Goal: Task Accomplishment & Management: Use online tool/utility

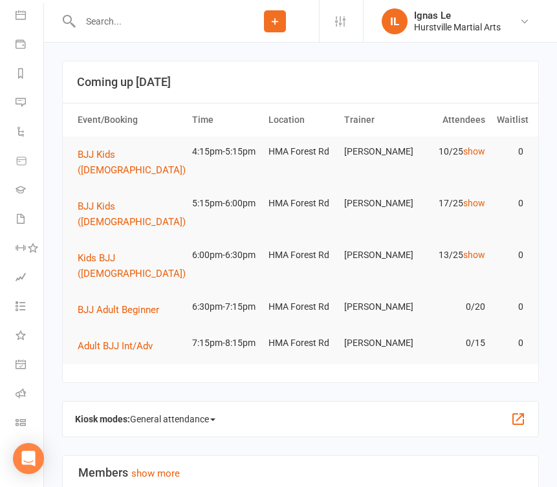
scroll to position [154, 0]
click at [23, 417] on icon at bounding box center [21, 422] width 10 height 10
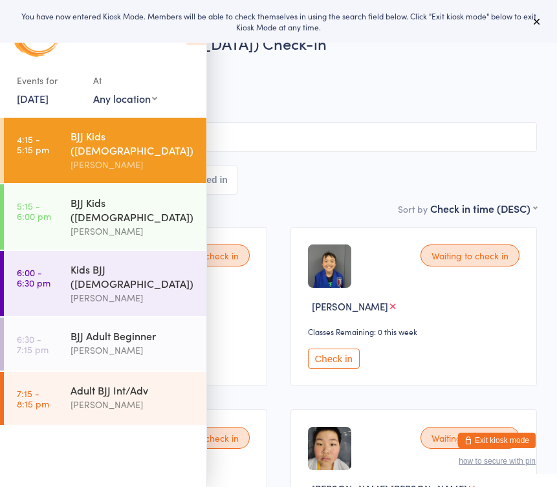
click at [34, 97] on link "17 Sep, 2025" at bounding box center [33, 98] width 32 height 14
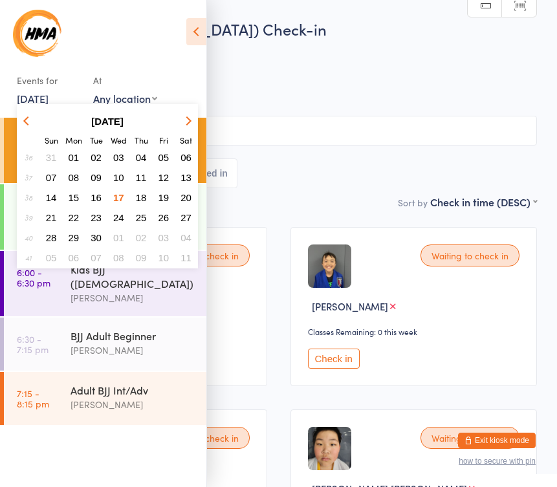
click at [201, 32] on icon at bounding box center [196, 31] width 20 height 27
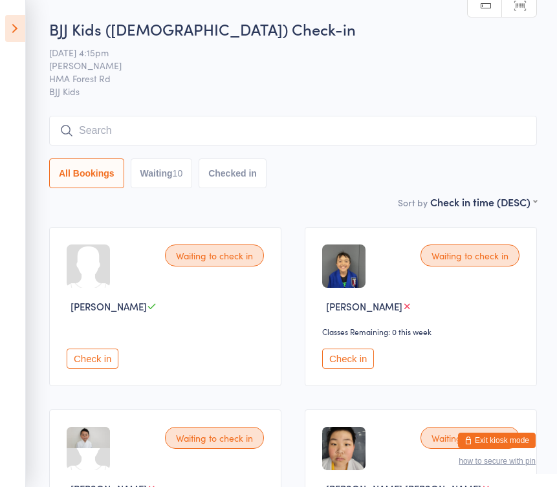
click at [14, 28] on icon at bounding box center [15, 28] width 20 height 27
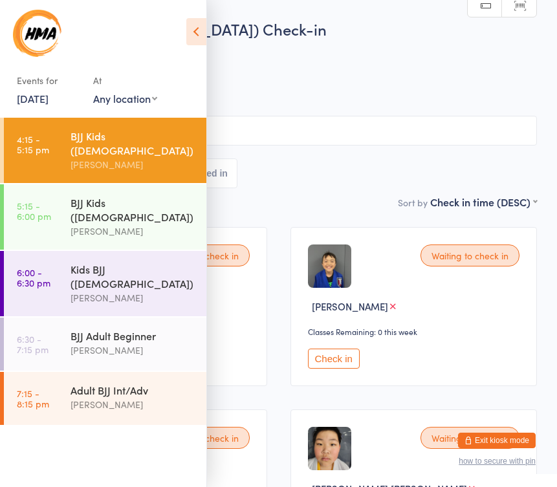
click at [27, 103] on link "17 Sep, 2025" at bounding box center [33, 98] width 32 height 14
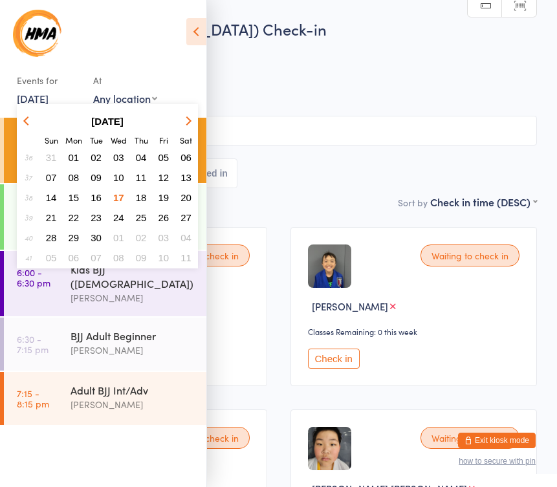
click at [97, 198] on span "16" at bounding box center [96, 197] width 11 height 11
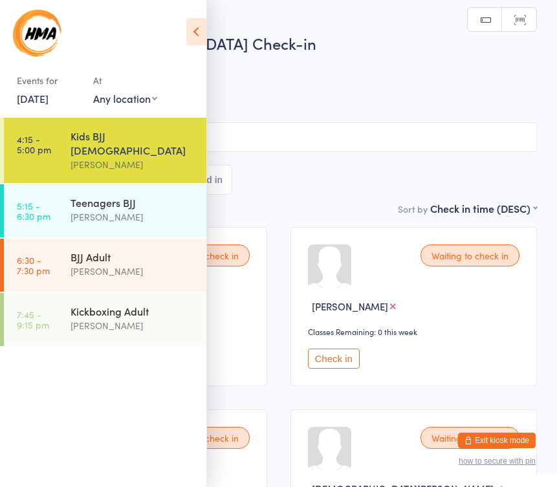
click at [356, 186] on div "All Bookings Waiting 7 Checked in" at bounding box center [278, 180] width 517 height 30
click at [351, 76] on span "[PERSON_NAME]" at bounding box center [268, 79] width 497 height 13
click at [195, 29] on icon at bounding box center [196, 31] width 20 height 27
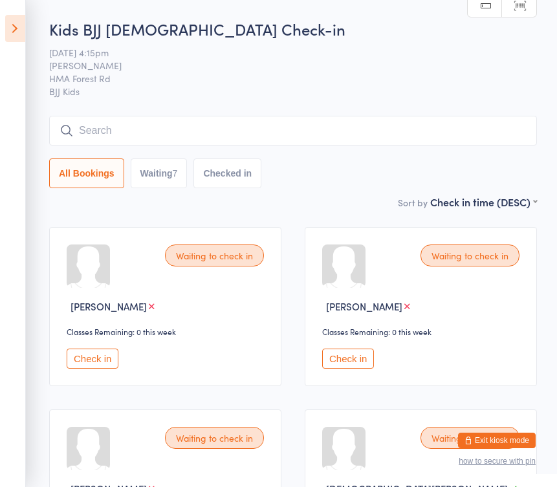
click at [93, 356] on button "Check in" at bounding box center [93, 359] width 52 height 20
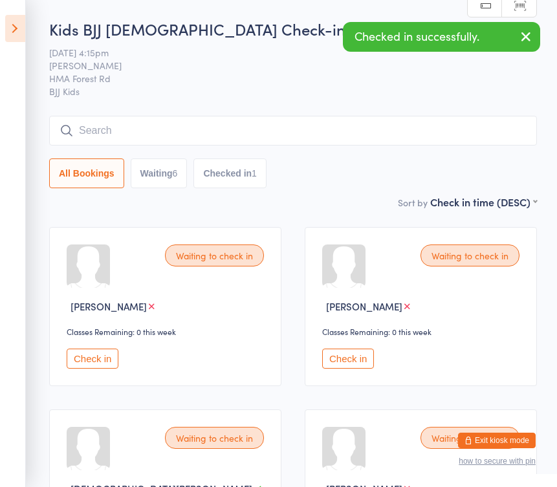
click at [85, 355] on button "Check in" at bounding box center [93, 359] width 52 height 20
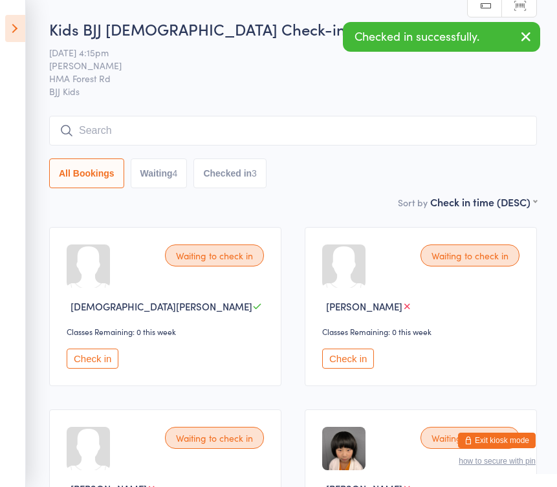
click at [85, 355] on button "Check in" at bounding box center [93, 359] width 52 height 20
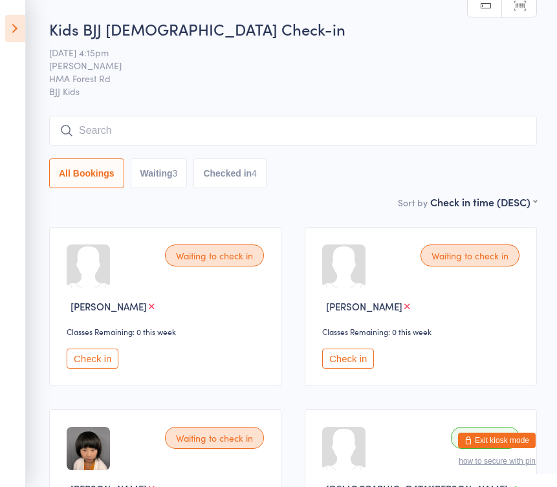
click at [85, 355] on button "Check in" at bounding box center [93, 359] width 52 height 20
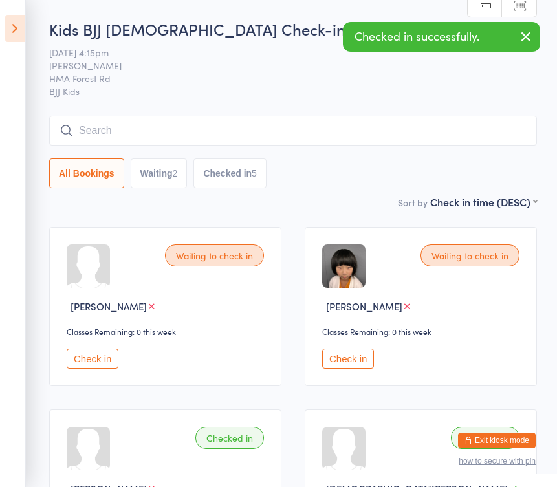
click at [85, 355] on button "Check in" at bounding box center [93, 359] width 52 height 20
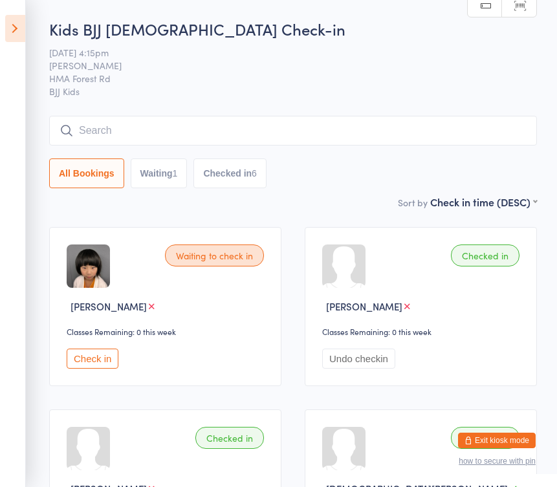
click at [136, 138] on input "search" at bounding box center [293, 131] width 488 height 30
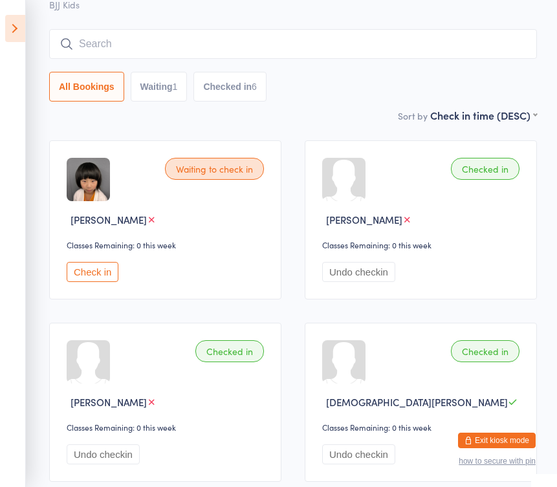
scroll to position [116, 0]
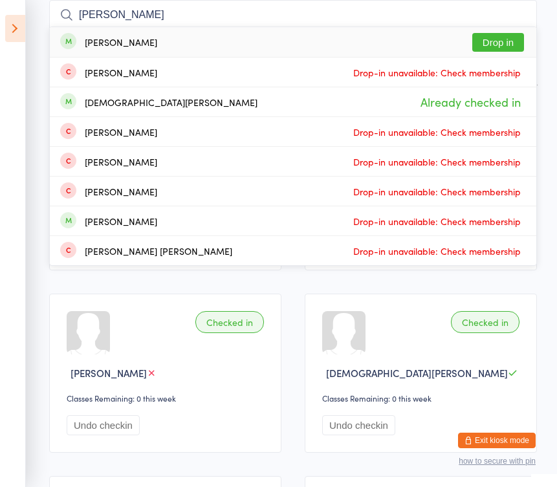
type input "Christina"
drag, startPoint x: 136, startPoint y: 138, endPoint x: 501, endPoint y: 47, distance: 376.3
click at [501, 47] on button "Drop in" at bounding box center [498, 42] width 52 height 19
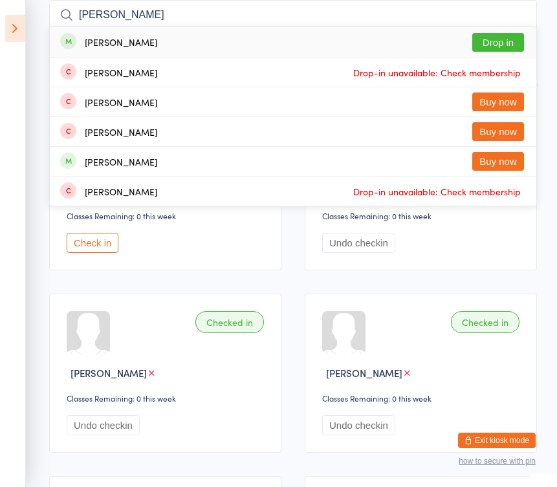
type input "Raphael"
drag, startPoint x: 420, startPoint y: 9, endPoint x: 492, endPoint y: 41, distance: 79.4
click at [492, 41] on button "Drop in" at bounding box center [498, 42] width 52 height 19
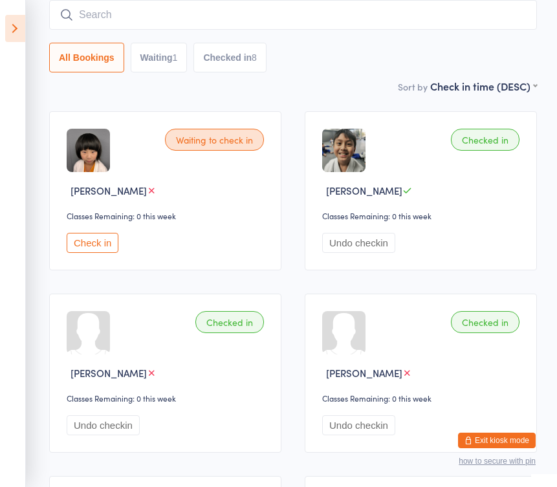
click at [17, 32] on icon at bounding box center [15, 28] width 20 height 27
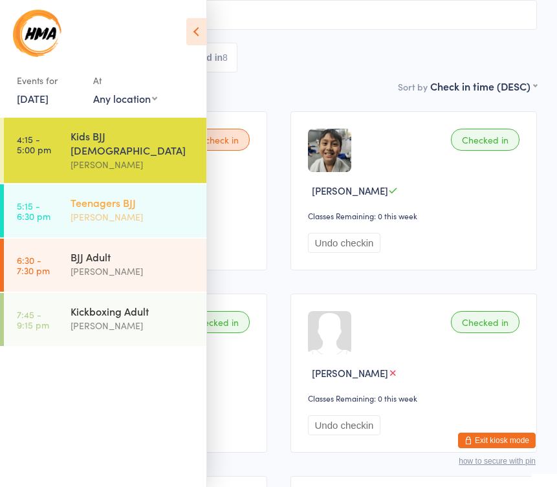
click at [105, 195] on div "Teenagers BJJ" at bounding box center [133, 202] width 125 height 14
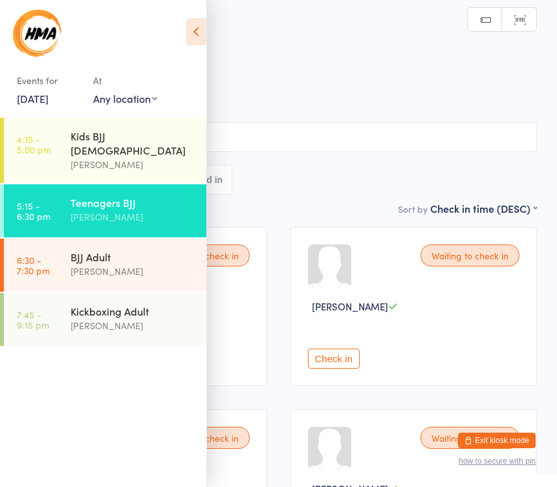
click at [312, 67] on span "16 Sep 5:15pm" at bounding box center [268, 66] width 497 height 13
click at [197, 30] on icon at bounding box center [196, 31] width 20 height 27
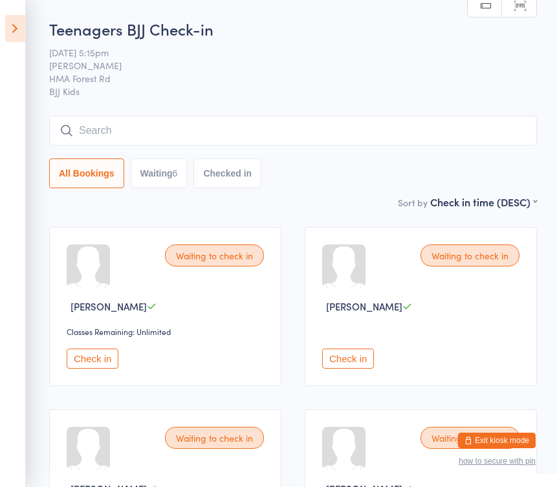
click at [100, 364] on button "Check in" at bounding box center [93, 359] width 52 height 20
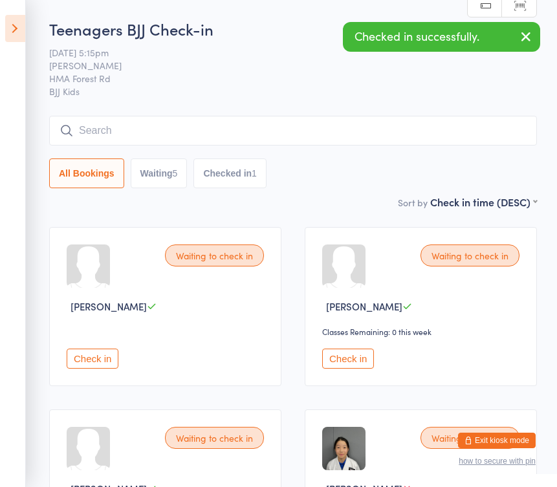
click at [100, 363] on button "Check in" at bounding box center [93, 359] width 52 height 20
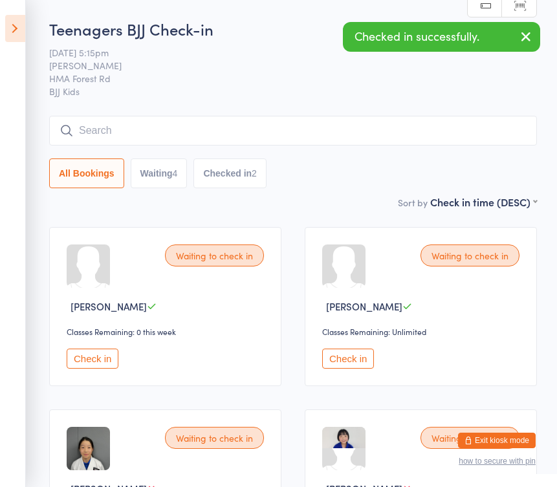
click at [100, 363] on button "Check in" at bounding box center [93, 359] width 52 height 20
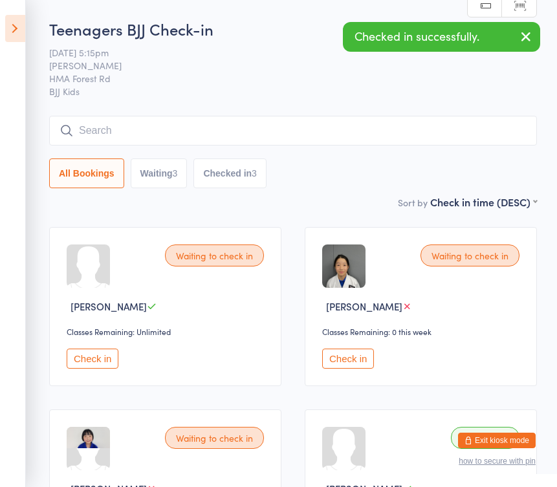
click at [100, 363] on button "Check in" at bounding box center [93, 359] width 52 height 20
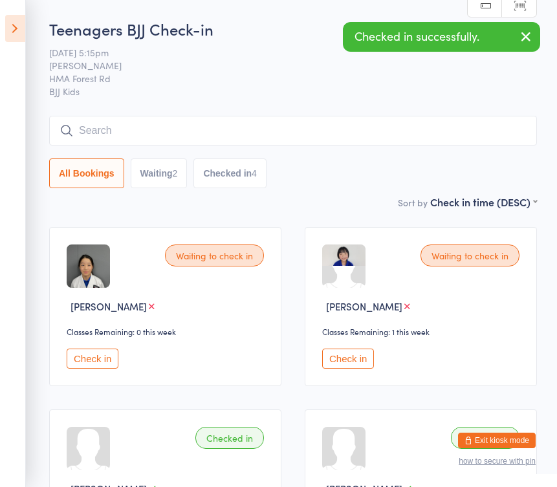
click at [100, 363] on button "Check in" at bounding box center [93, 359] width 52 height 20
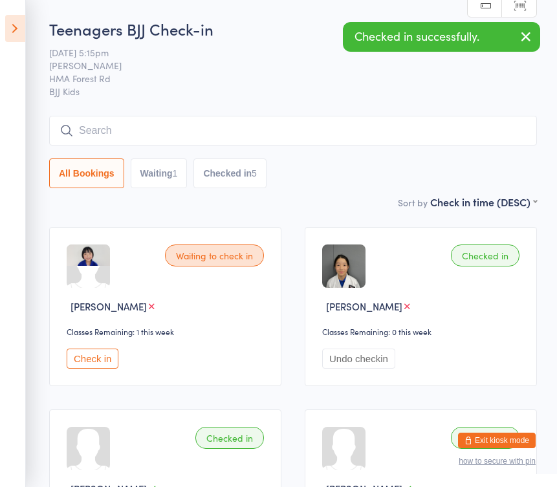
click at [100, 363] on button "Check in" at bounding box center [93, 359] width 52 height 20
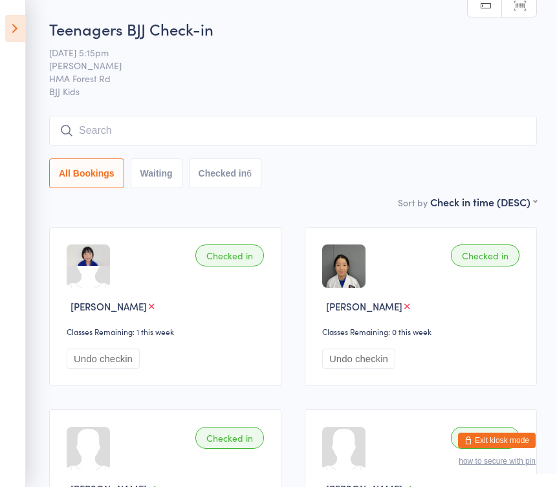
click at [148, 134] on input "search" at bounding box center [293, 131] width 488 height 30
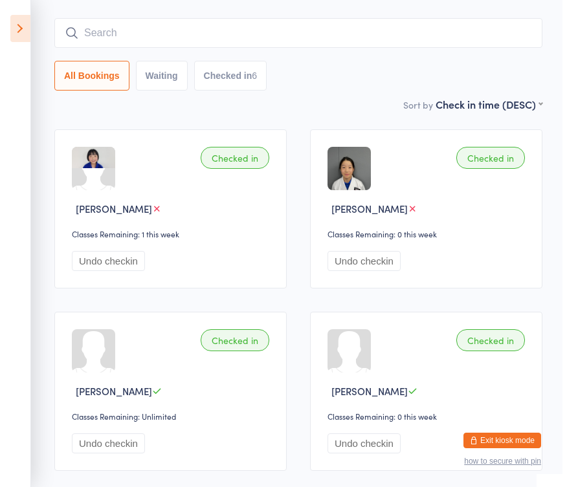
scroll to position [116, 0]
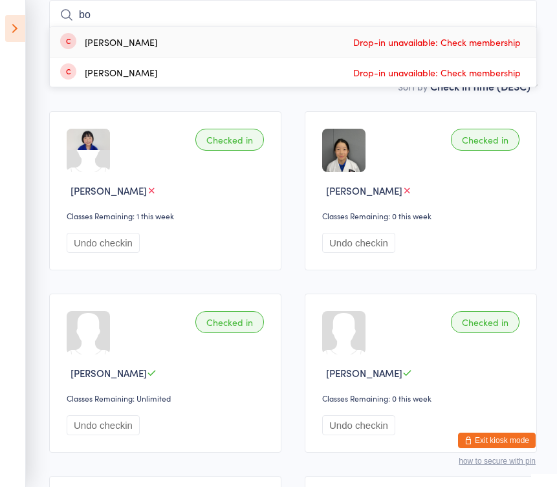
type input "b"
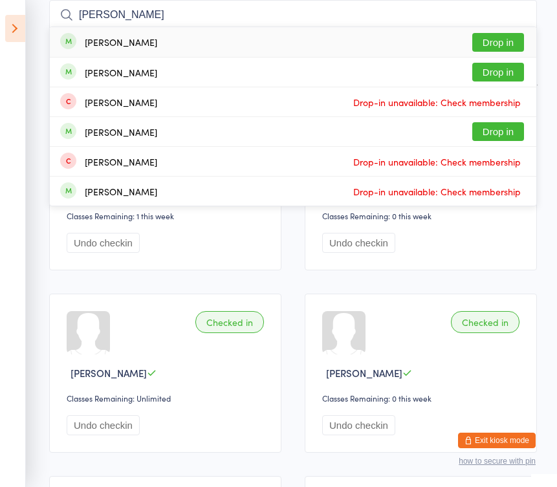
type input "Andy"
drag, startPoint x: 148, startPoint y: 134, endPoint x: 503, endPoint y: 72, distance: 360.5
click at [503, 72] on button "Drop in" at bounding box center [498, 72] width 52 height 19
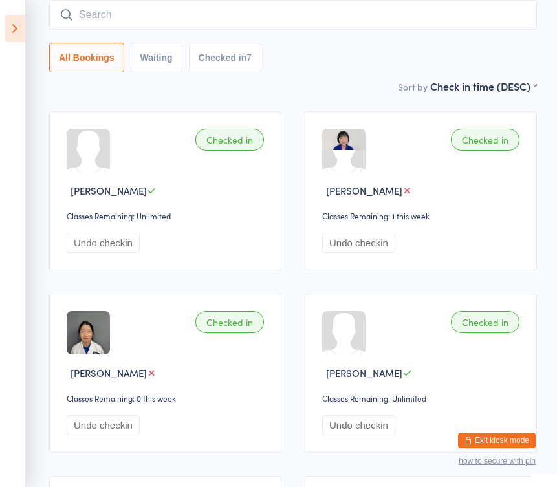
click at [505, 439] on button "Exit kiosk mode" at bounding box center [497, 441] width 78 height 16
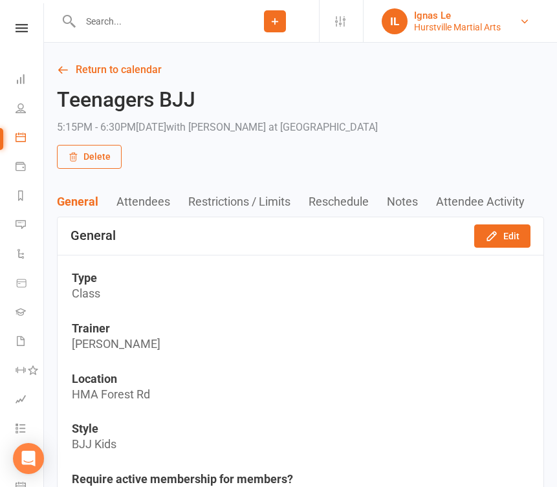
click at [452, 28] on div "Hurstville Martial Arts" at bounding box center [457, 27] width 87 height 12
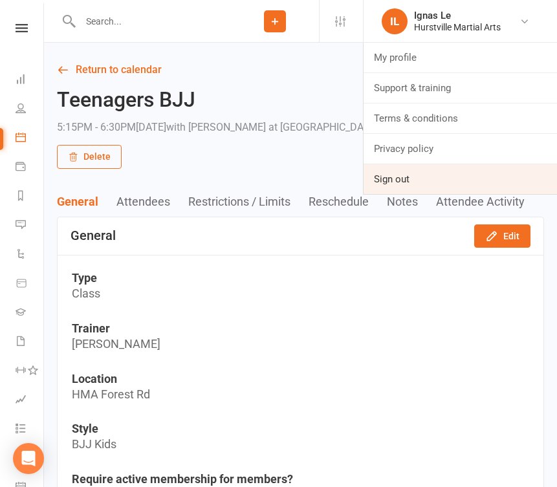
click at [407, 177] on link "Sign out" at bounding box center [460, 179] width 193 height 30
